Goal: Task Accomplishment & Management: Use online tool/utility

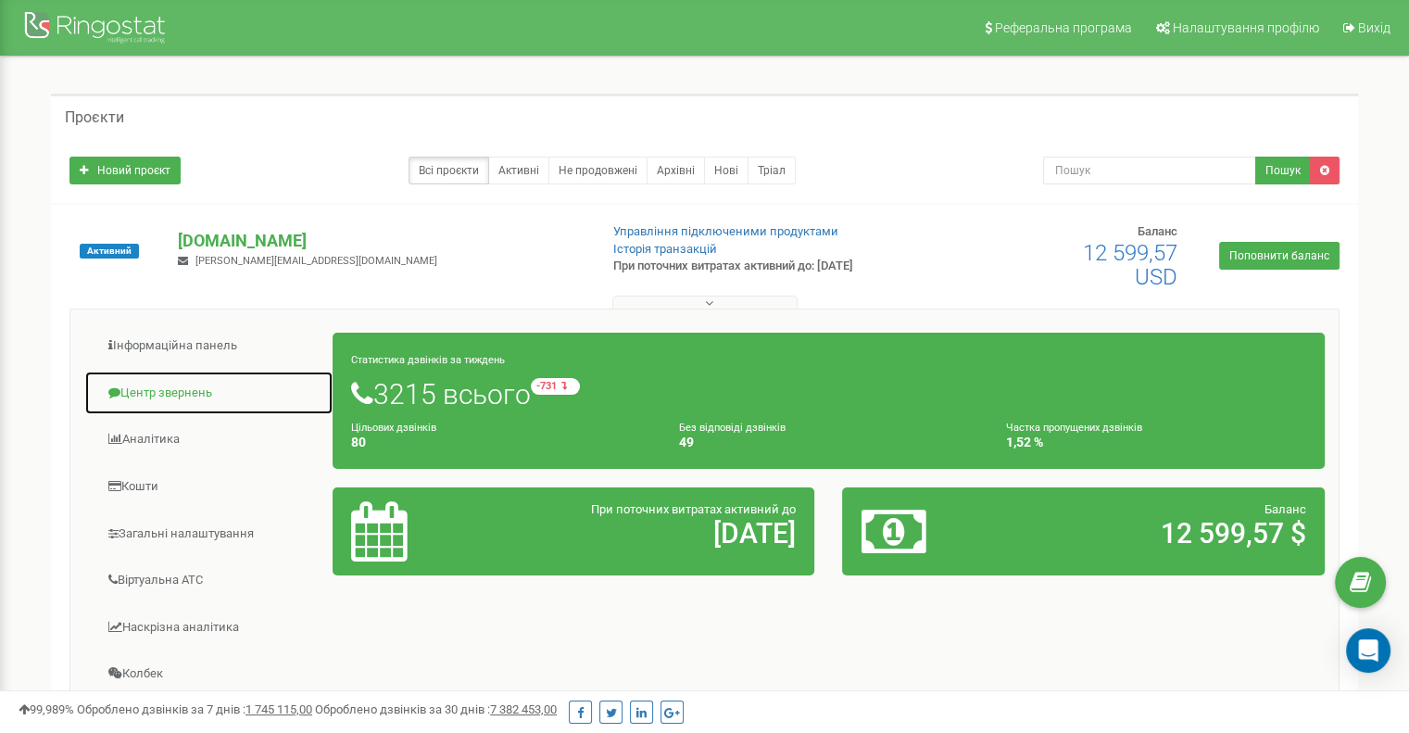
click at [151, 382] on link "Центр звернень" at bounding box center [208, 393] width 249 height 45
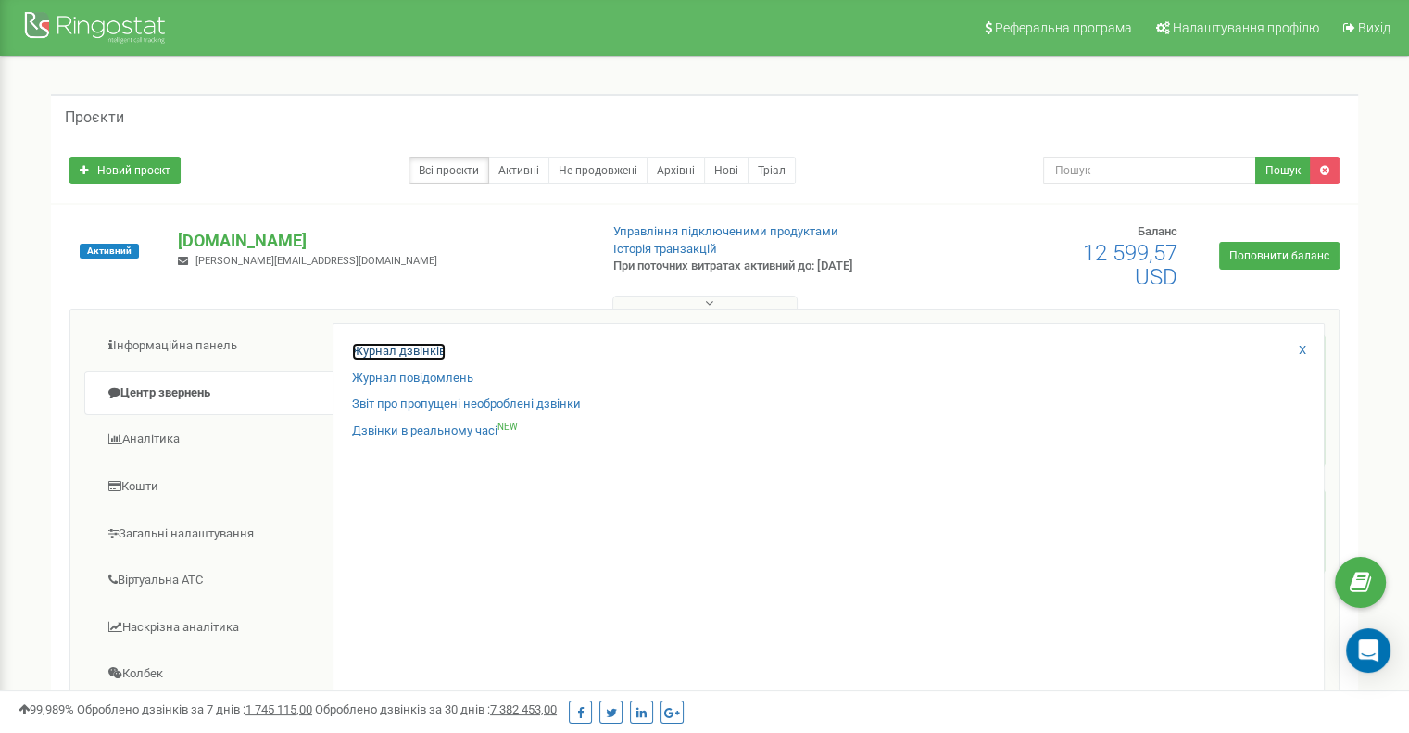
click at [356, 347] on link "Журнал дзвінків" at bounding box center [399, 352] width 94 height 18
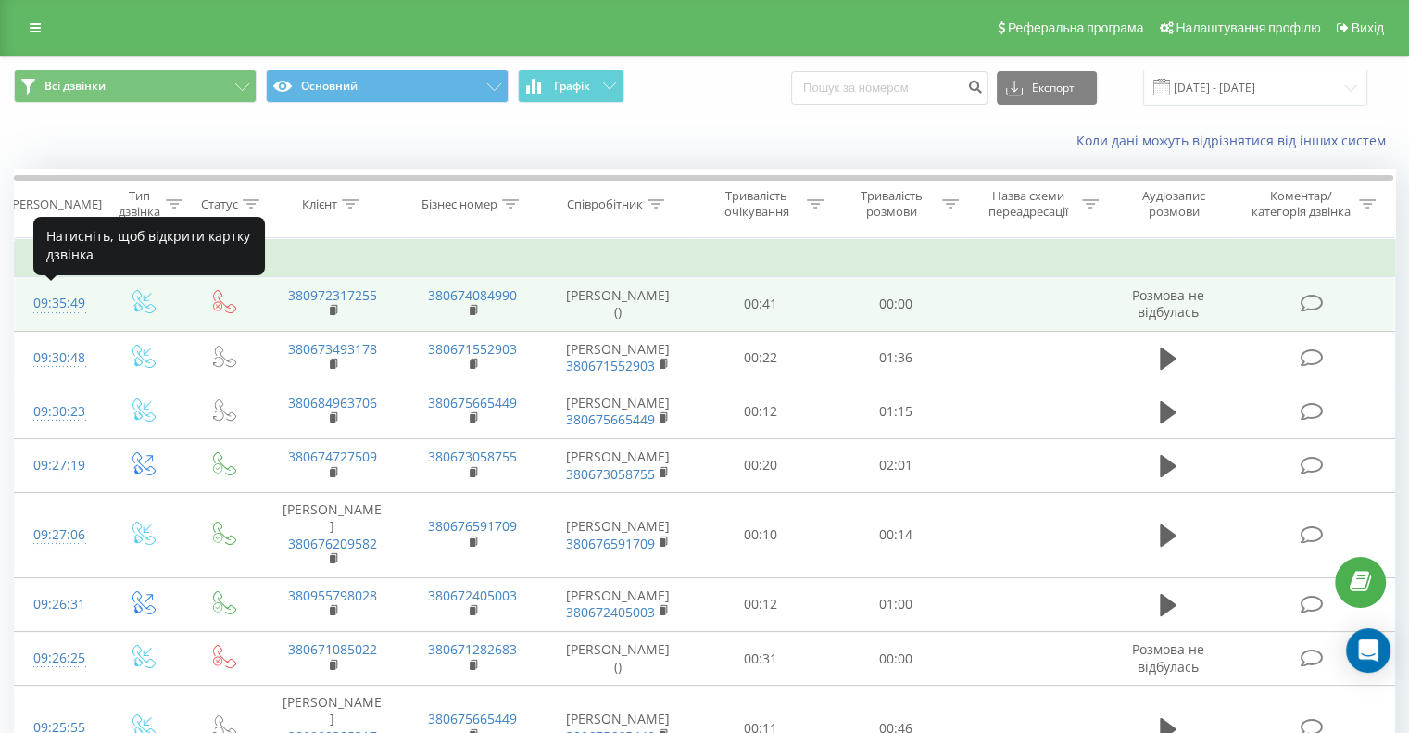
click at [63, 297] on div "09:35:49" at bounding box center [57, 303] width 49 height 36
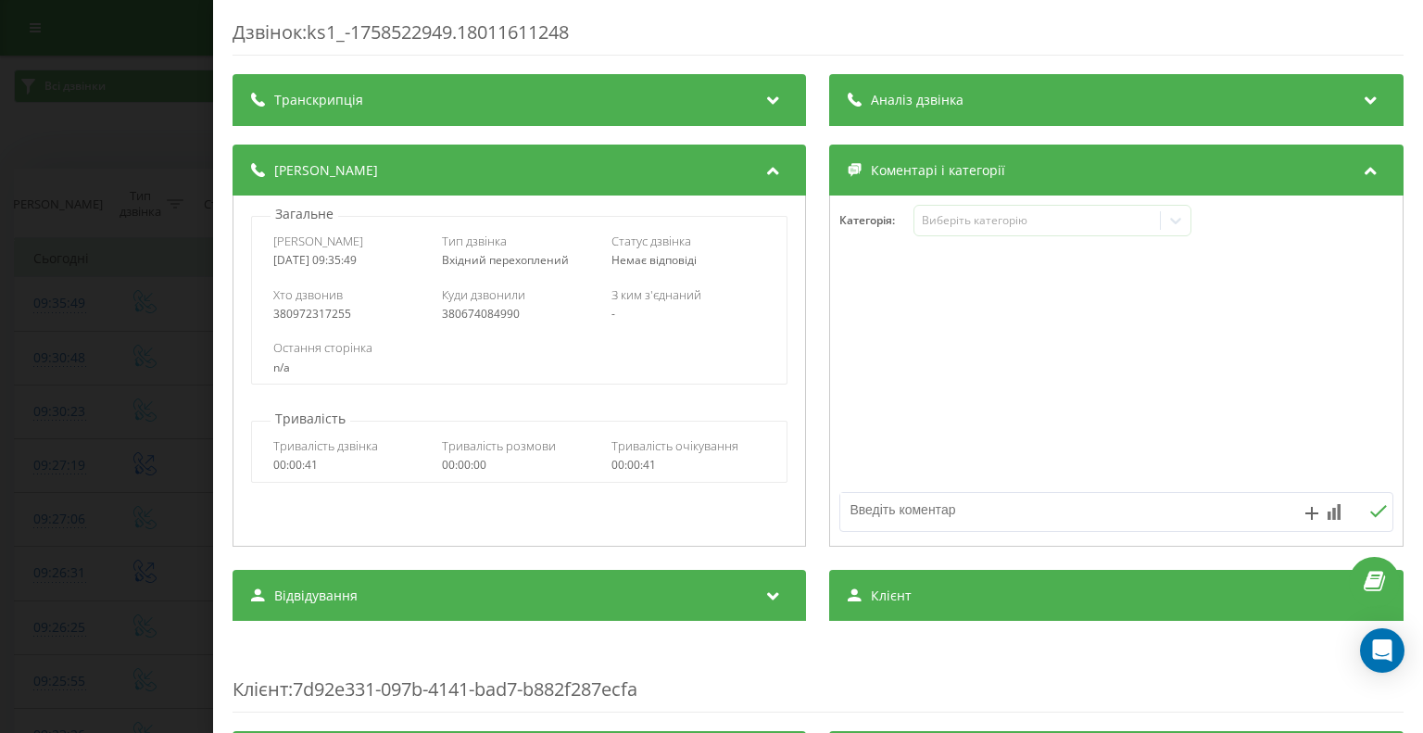
click at [775, 93] on icon at bounding box center [774, 97] width 22 height 19
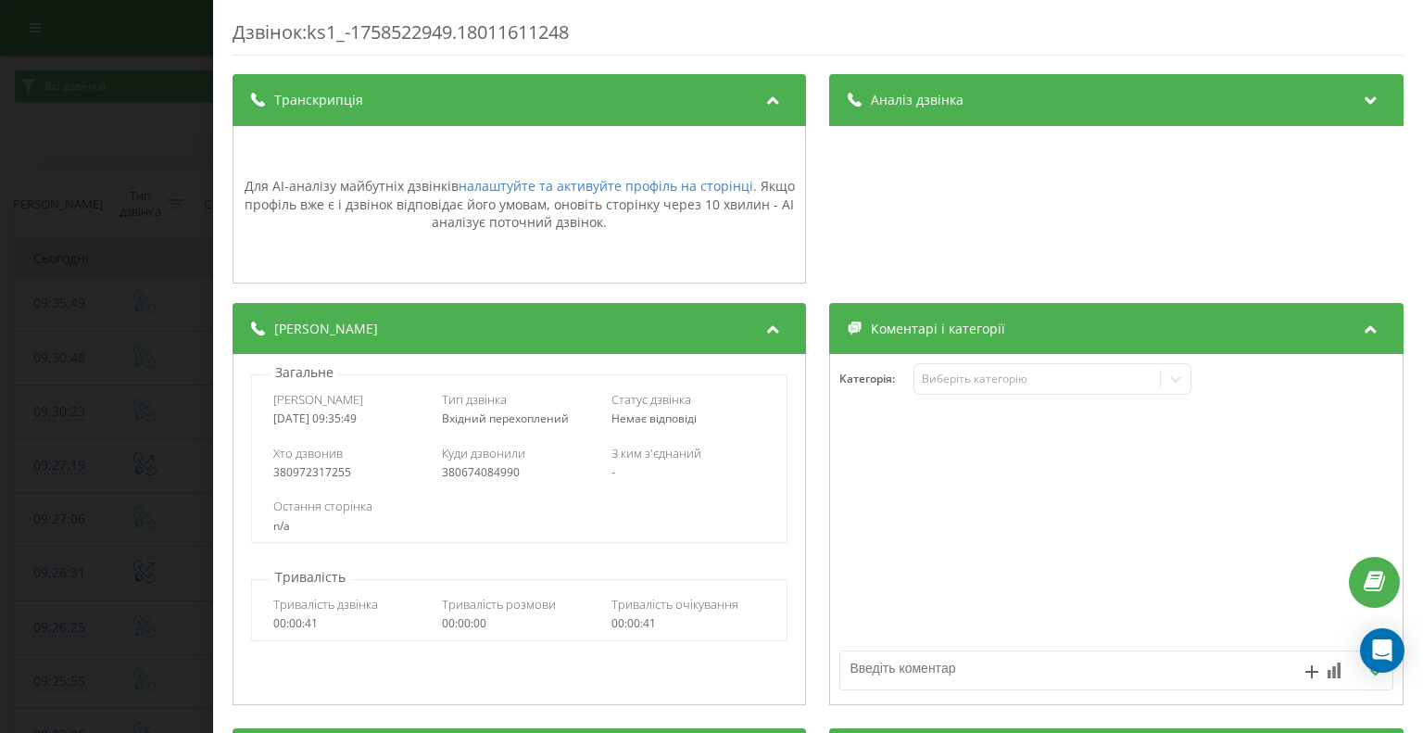
click at [775, 93] on icon at bounding box center [774, 97] width 22 height 19
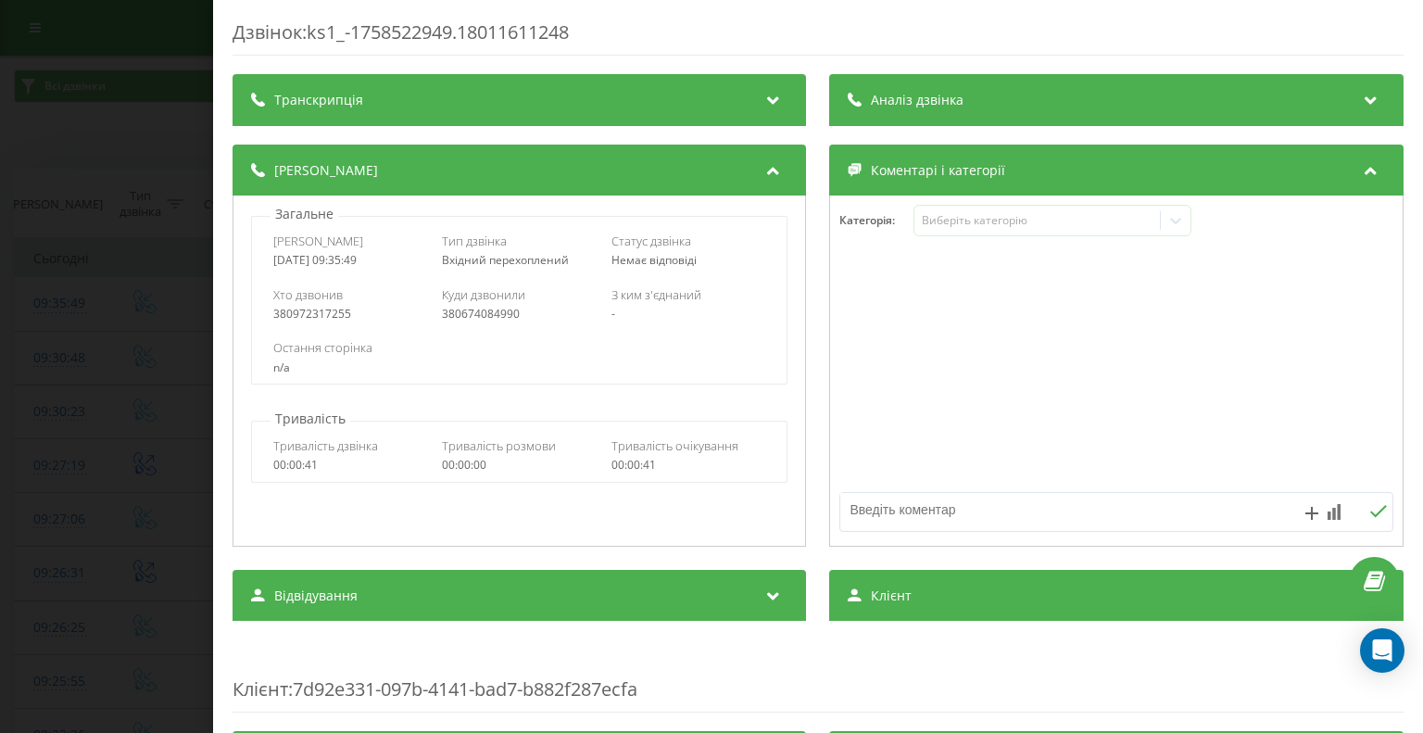
click at [159, 313] on div "Дзвінок : ks1_-1758522949.18011611248 Транскрипція Для AI-аналізу майбутніх дзв…" at bounding box center [711, 366] width 1423 height 733
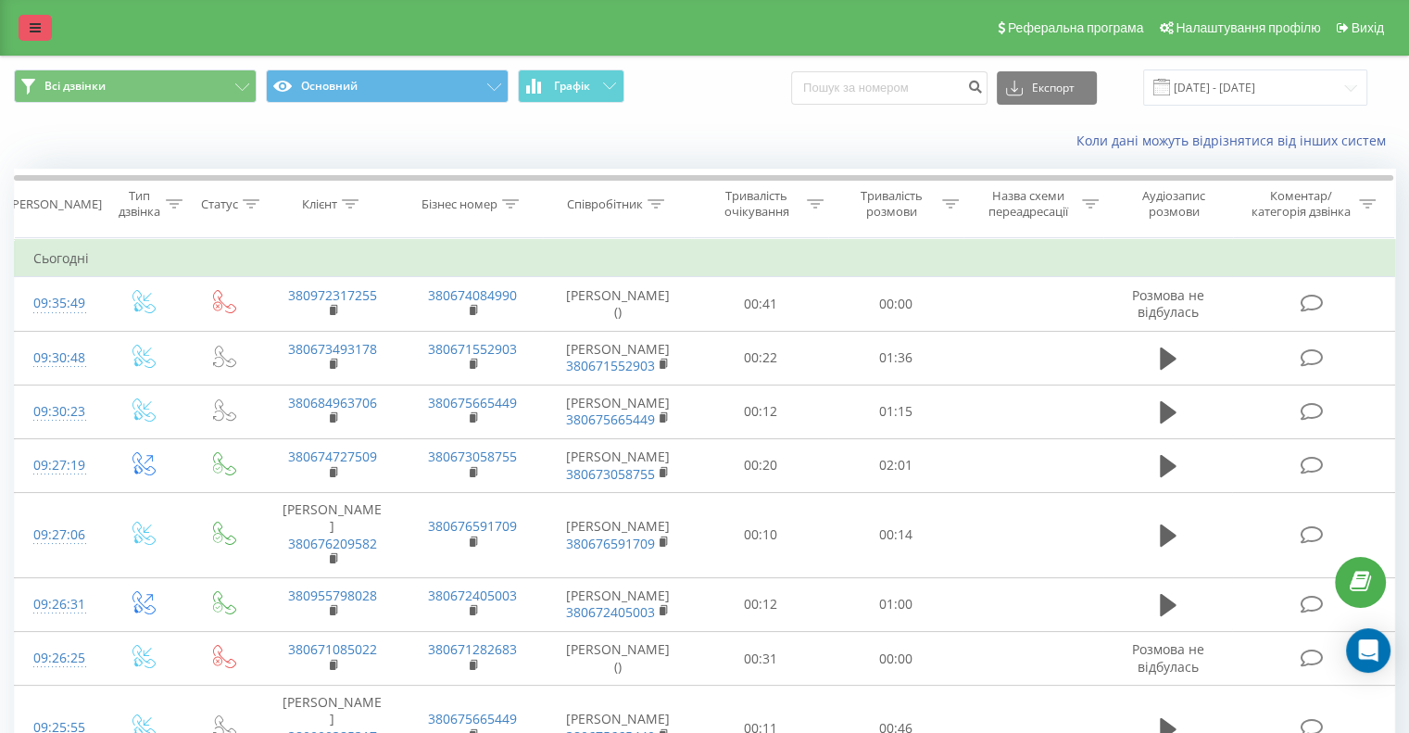
click at [33, 27] on icon at bounding box center [35, 27] width 11 height 13
